Goal: Information Seeking & Learning: Learn about a topic

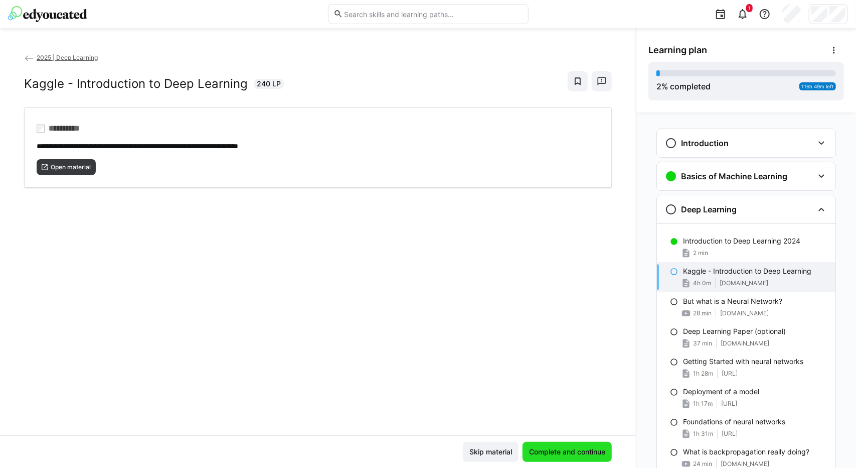
click at [560, 452] on span "Complete and continue" at bounding box center [567, 451] width 79 height 10
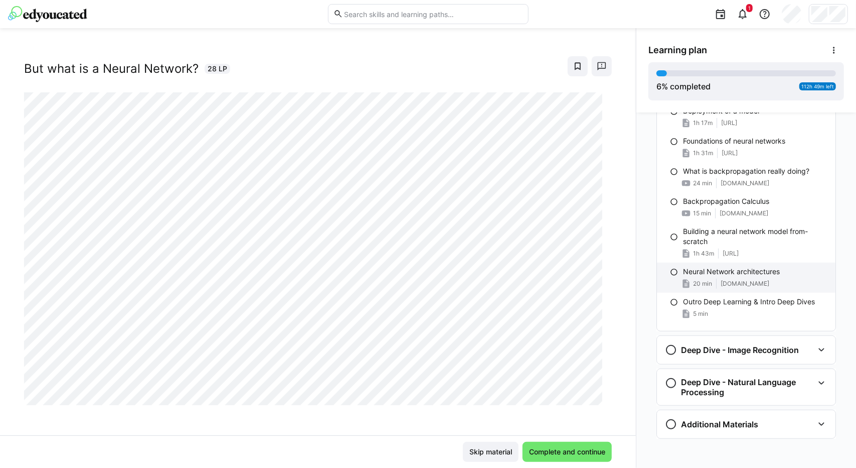
scroll to position [280, 0]
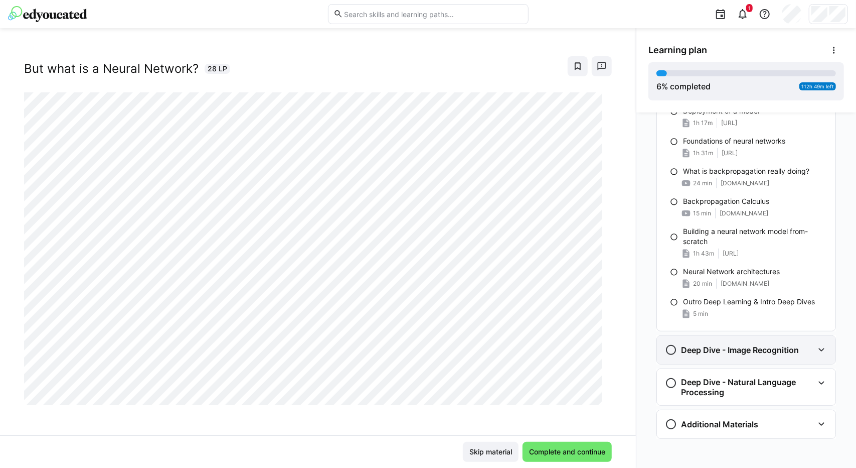
click at [817, 351] on eds-icon at bounding box center [822, 350] width 12 height 12
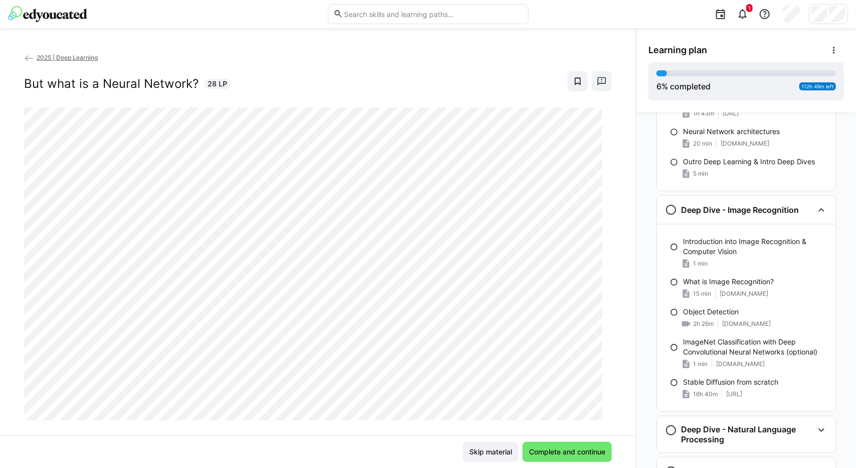
scroll to position [16, 0]
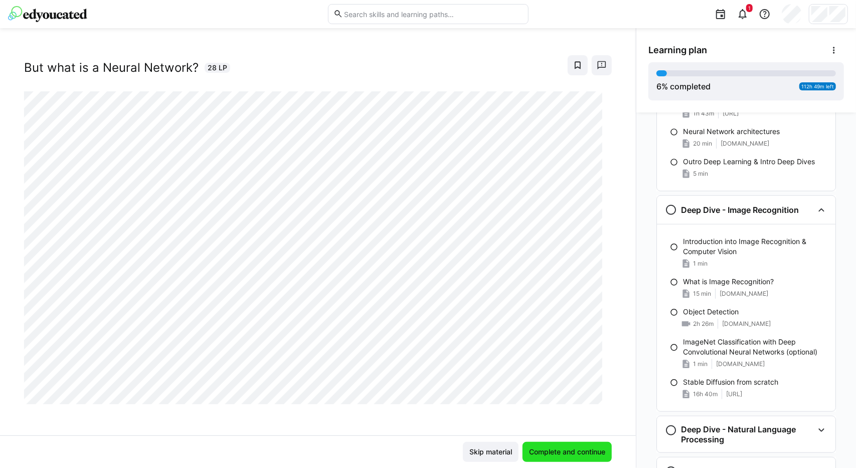
click at [573, 454] on span "Complete and continue" at bounding box center [567, 451] width 79 height 10
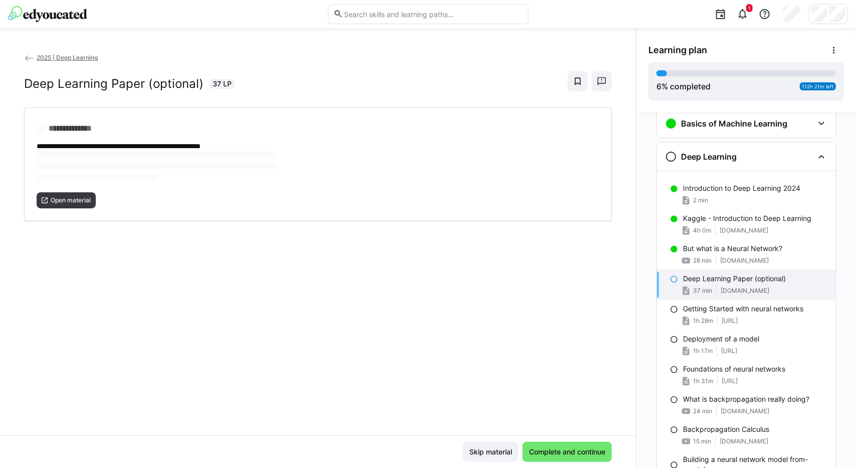
scroll to position [44, 0]
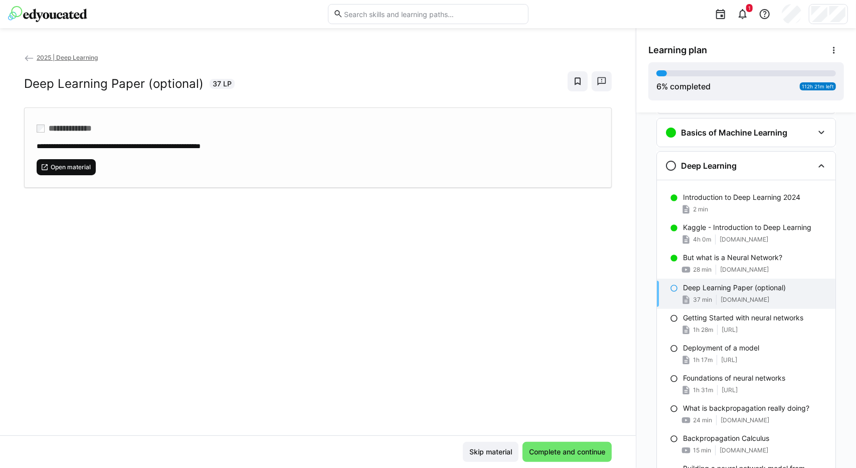
click at [80, 166] on span "Open material" at bounding box center [71, 167] width 42 height 8
click at [565, 453] on span "Complete and continue" at bounding box center [567, 451] width 79 height 10
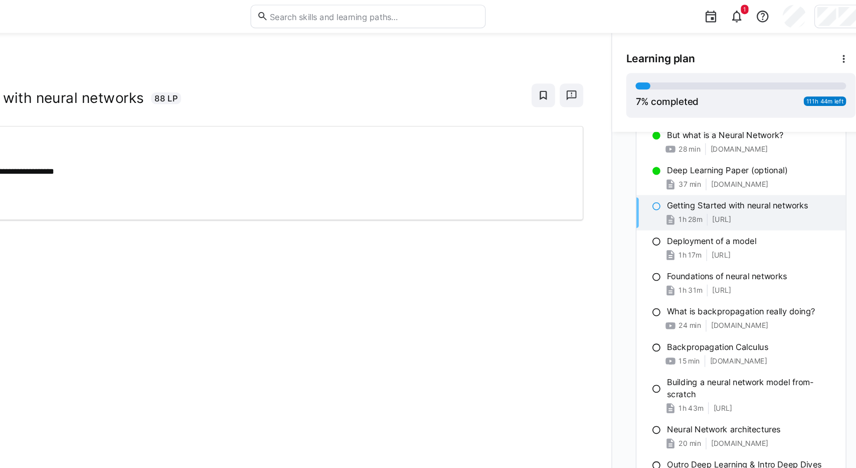
scroll to position [187, 0]
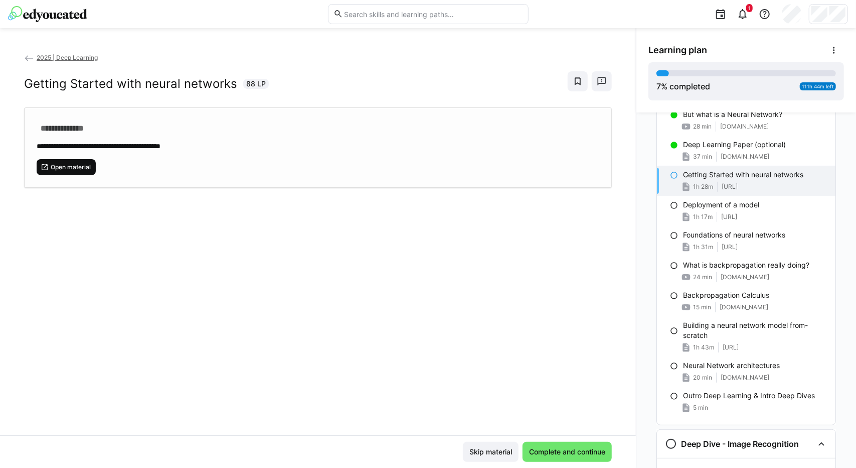
click at [66, 168] on span "Open material" at bounding box center [71, 167] width 42 height 8
